Goal: Information Seeking & Learning: Learn about a topic

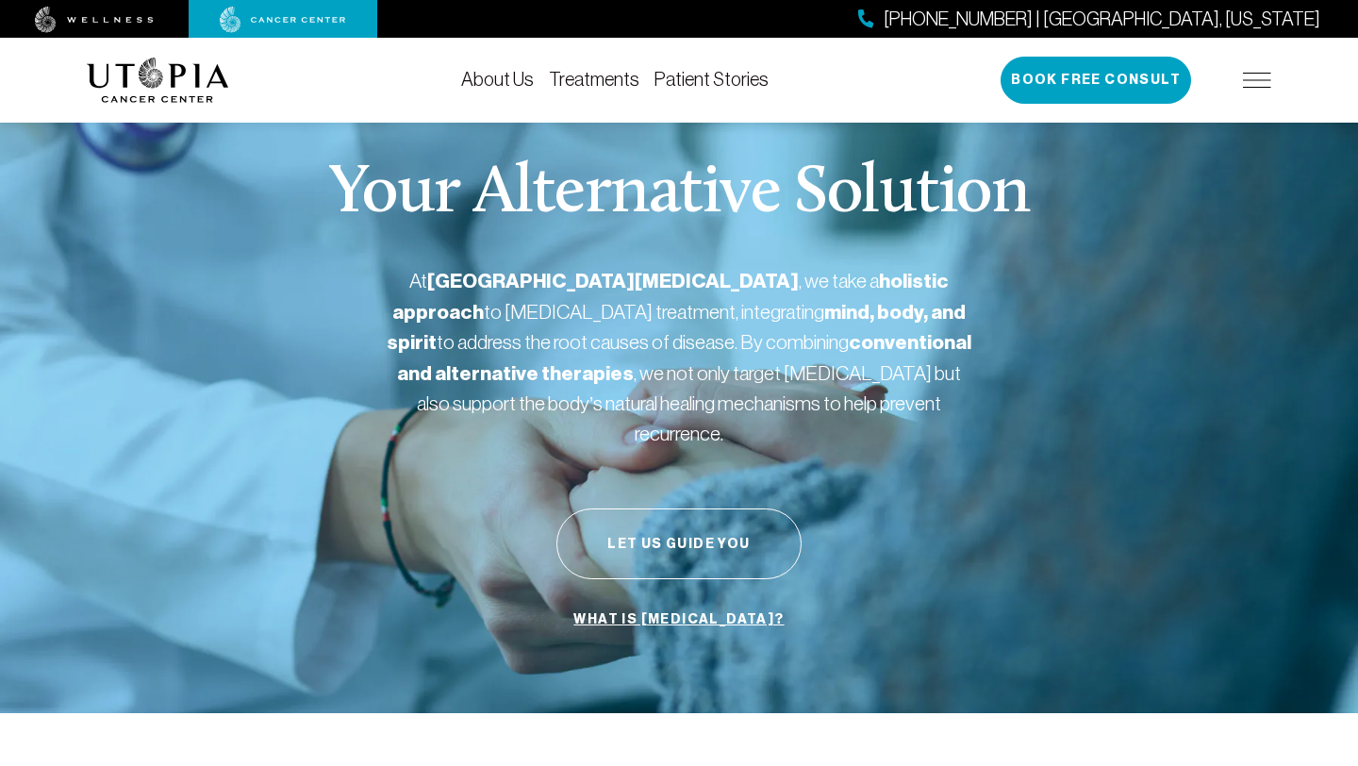
click at [1251, 87] on img at bounding box center [1257, 80] width 28 height 15
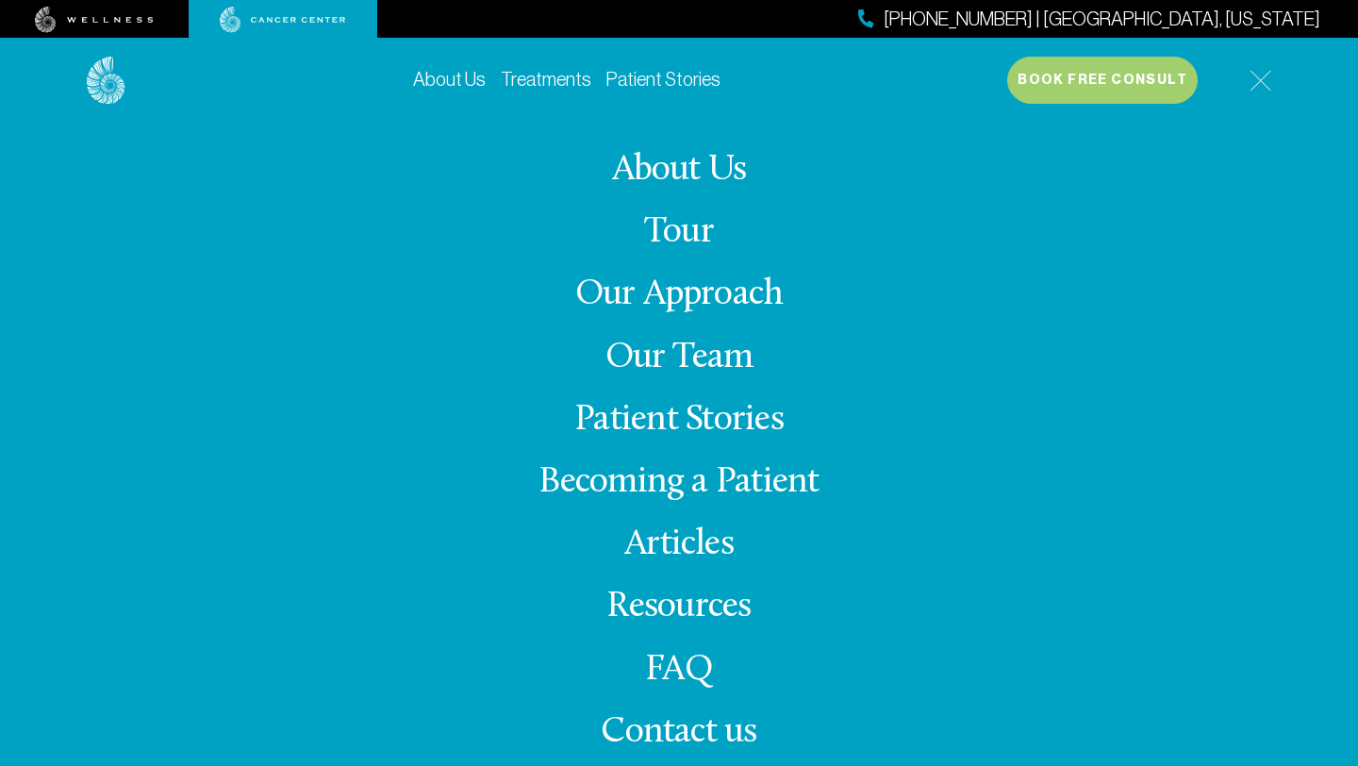
scroll to position [45, 0]
click at [683, 362] on link "Our Team" at bounding box center [679, 357] width 148 height 37
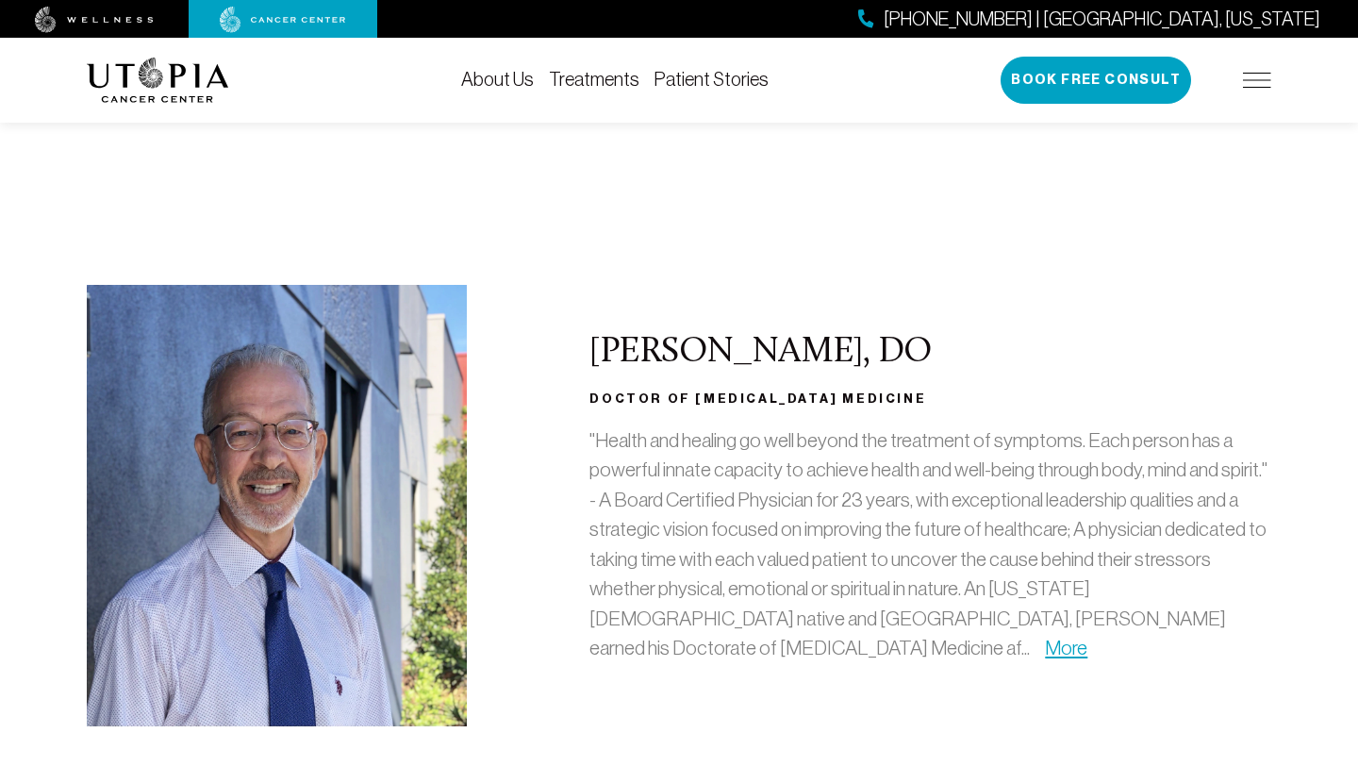
scroll to position [162, 0]
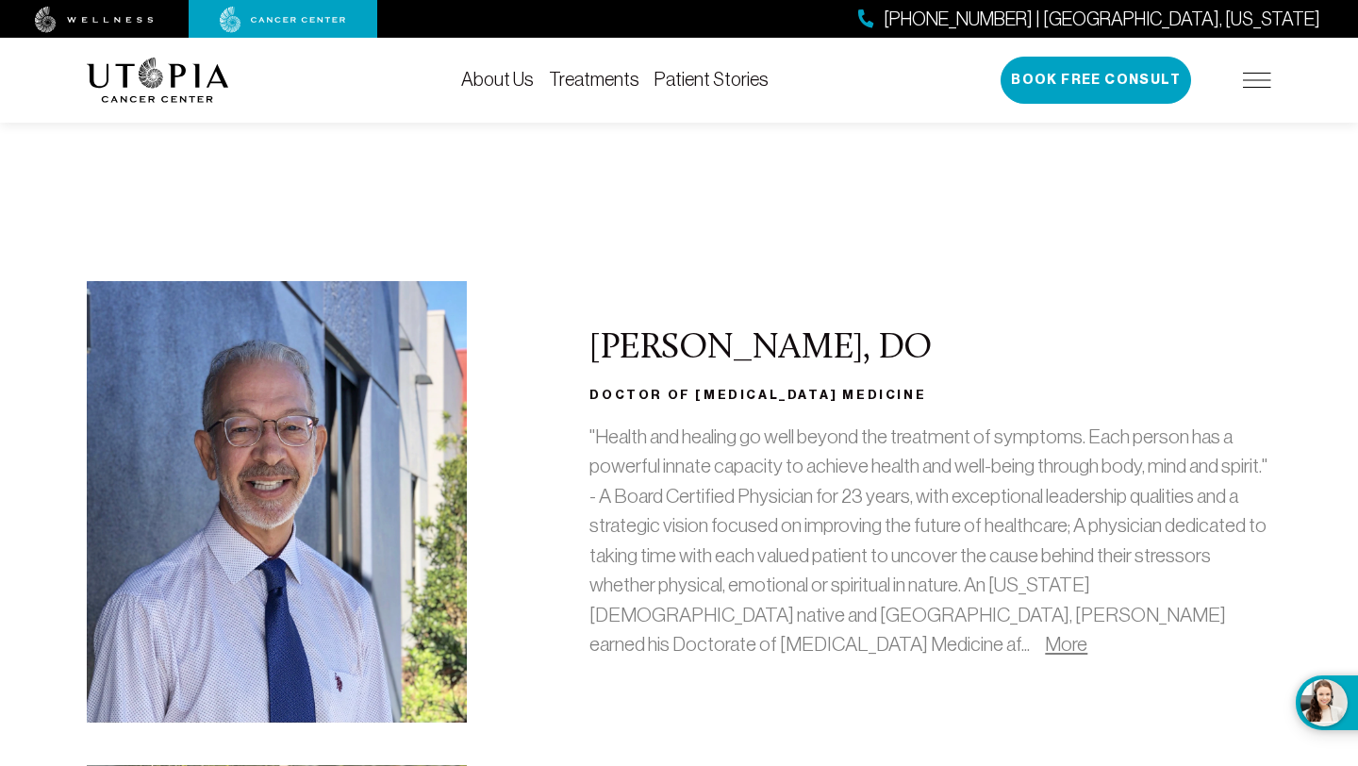
click at [1045, 638] on link "More" at bounding box center [1066, 644] width 42 height 22
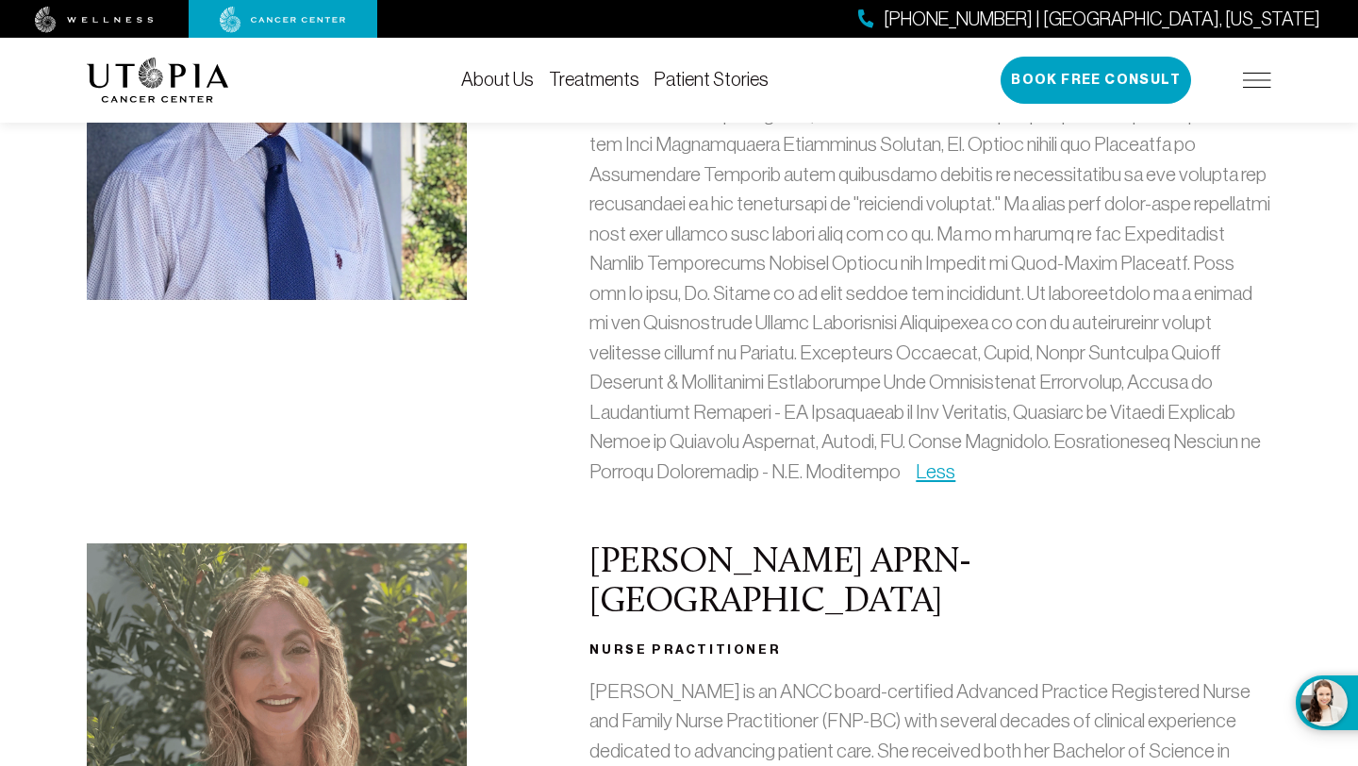
scroll to position [0, 0]
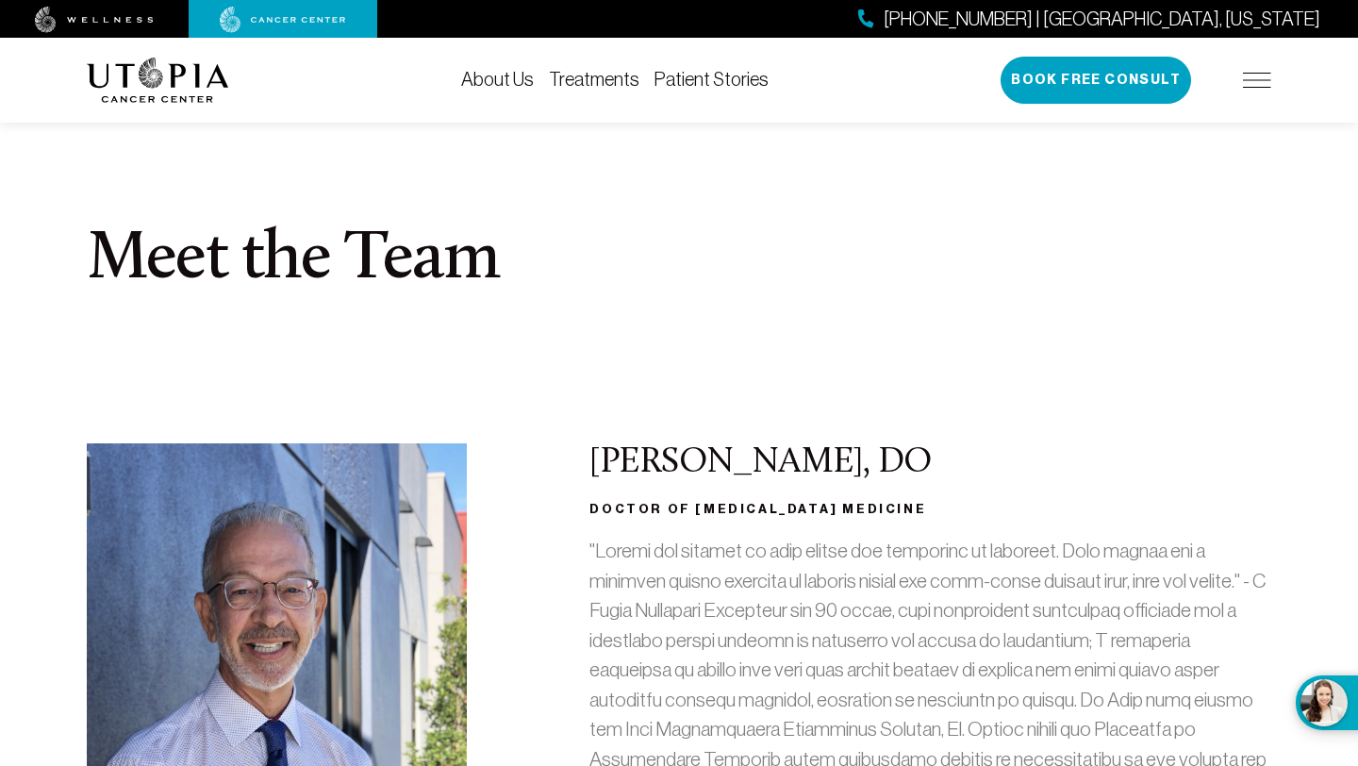
click at [127, 14] on img at bounding box center [94, 20] width 119 height 26
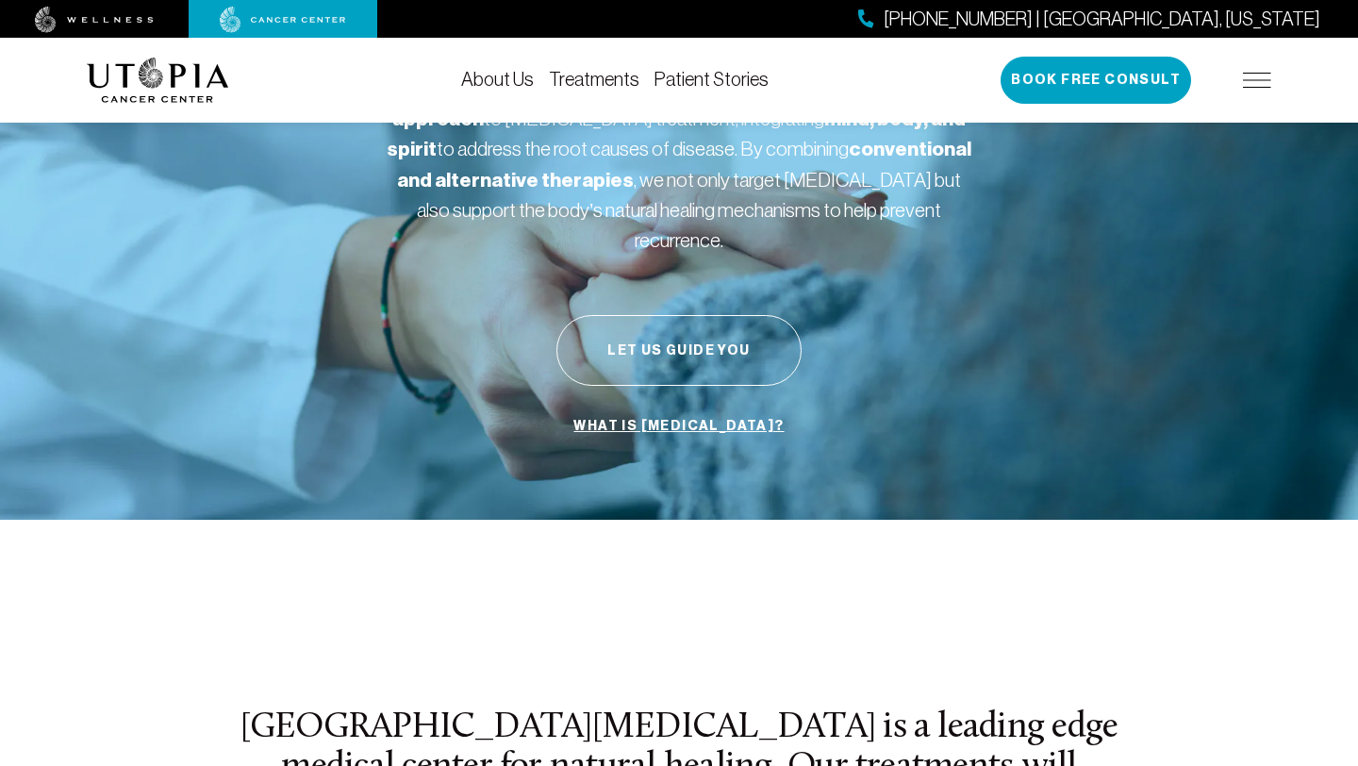
click at [699, 408] on link "What is [MEDICAL_DATA]?" at bounding box center [679, 426] width 220 height 36
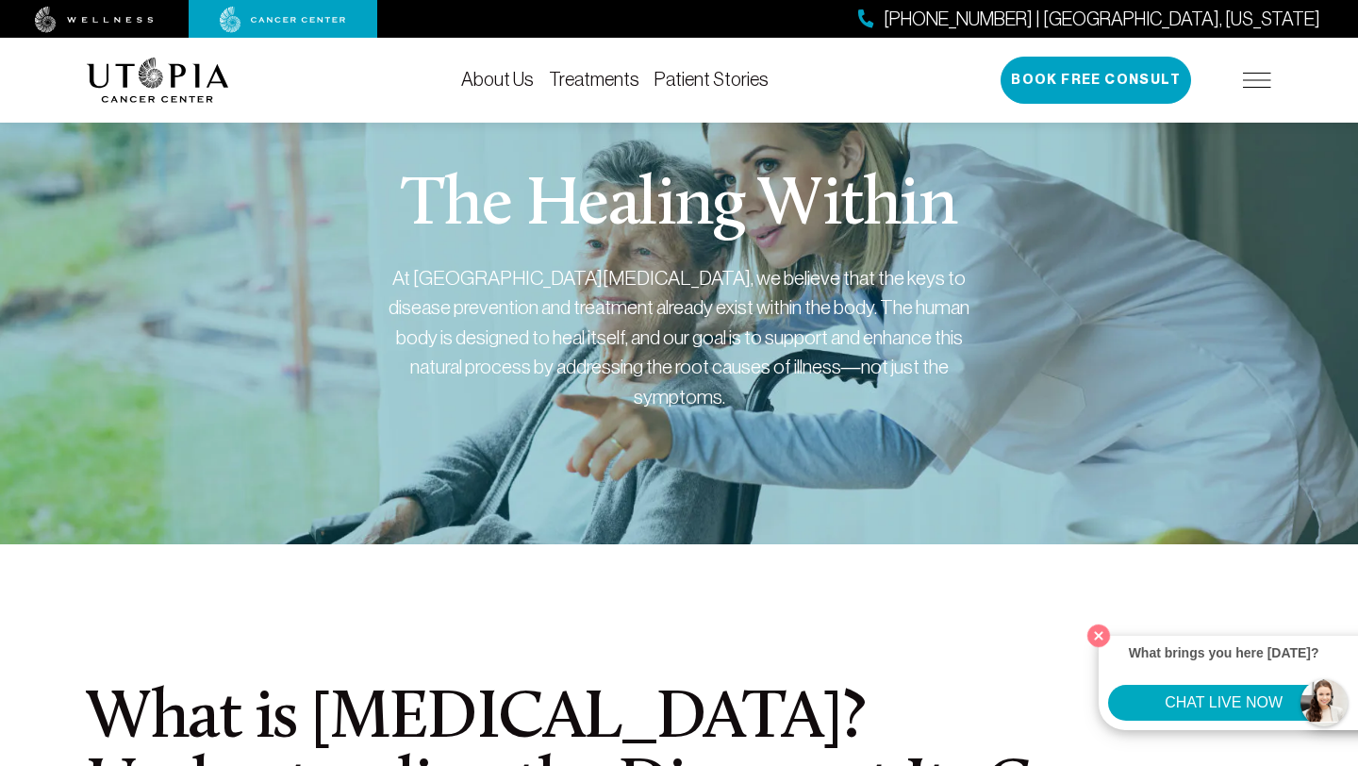
click at [81, 16] on img at bounding box center [94, 20] width 119 height 26
